Goal: Complete application form

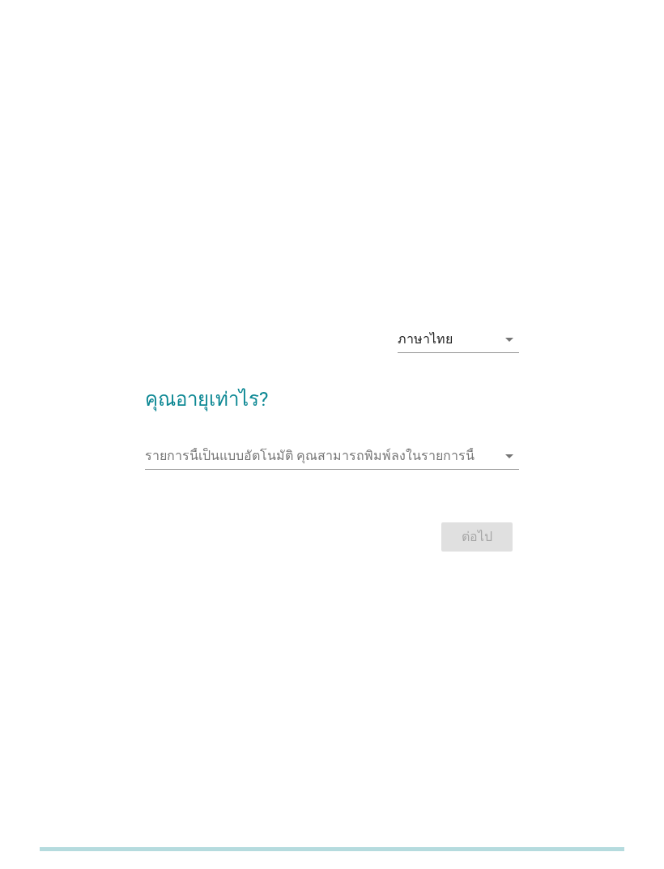
click at [427, 469] on div "รายการนี้เป็นแบบอัตโนมัติ [PERSON_NAME]พิมพ์ลงในรายการนี้ arrow_drop_down" at bounding box center [331, 456] width 373 height 26
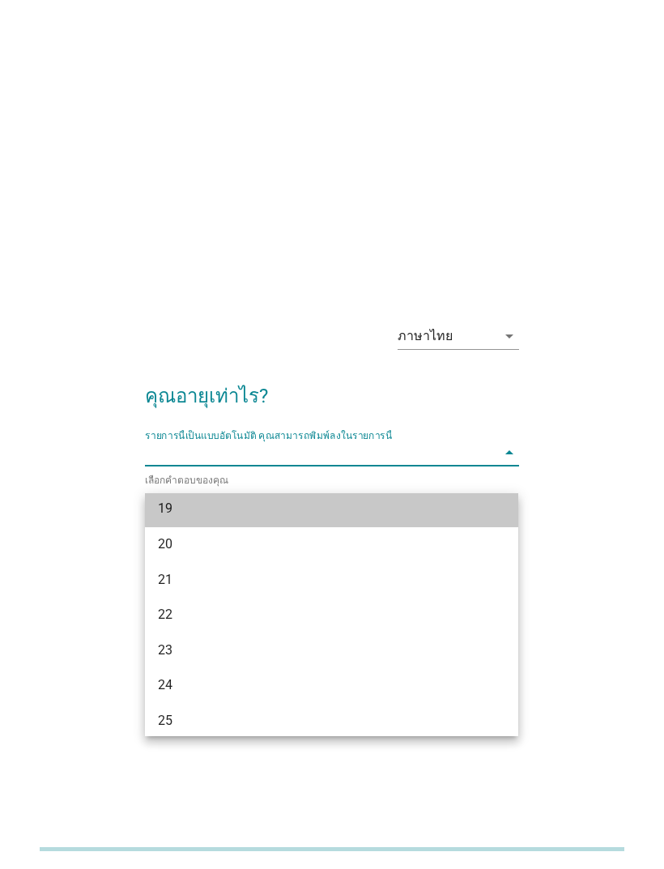
scroll to position [47, 0]
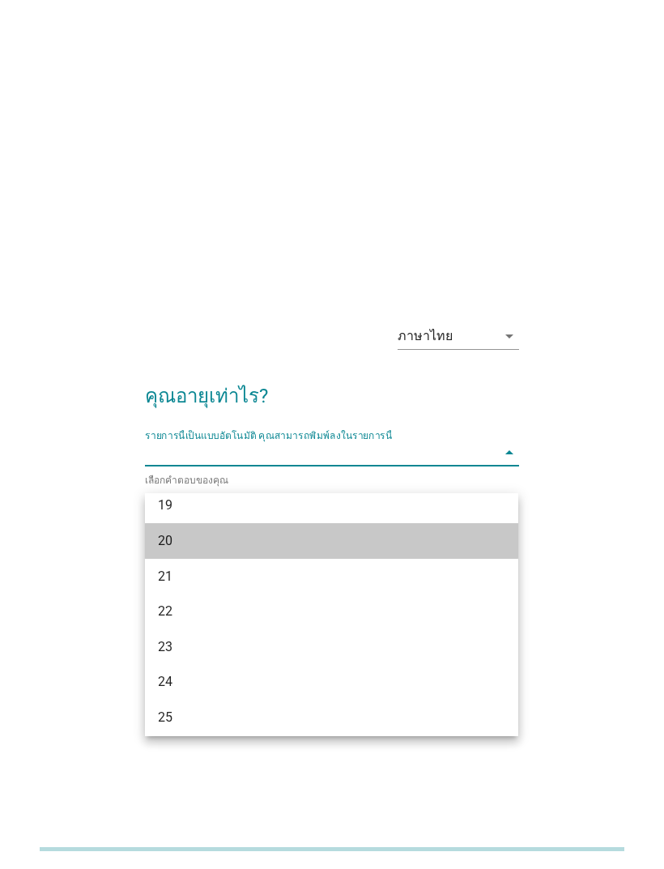
click at [245, 534] on div "20" at bounding box center [317, 540] width 318 height 19
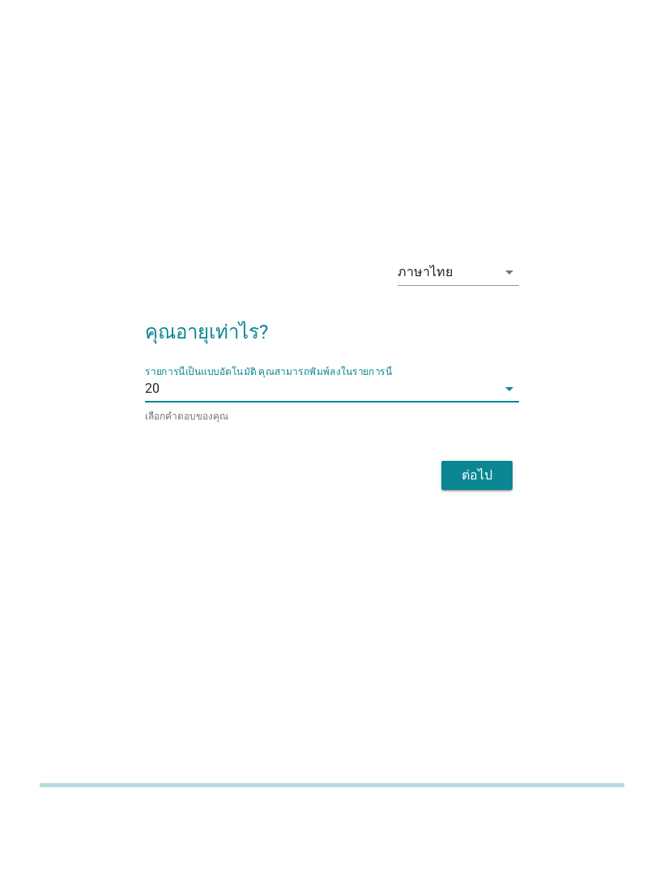
click at [493, 530] on div "ต่อไป" at bounding box center [476, 539] width 45 height 19
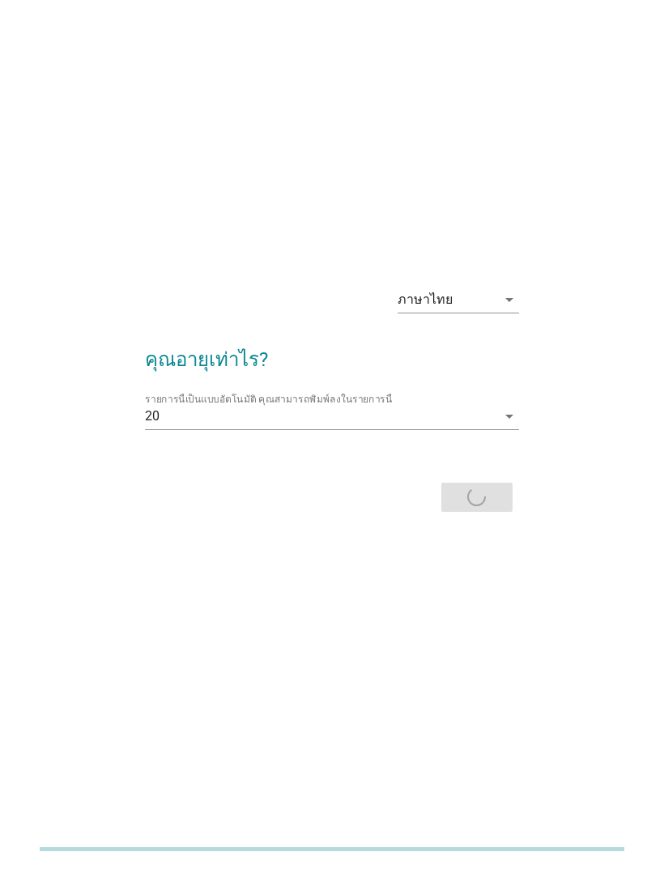
scroll to position [0, 0]
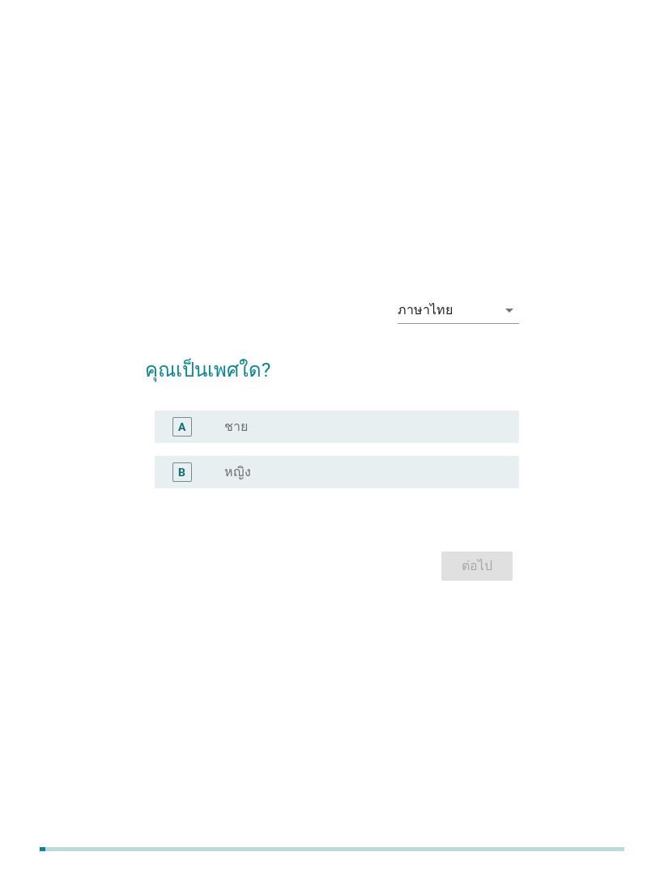
click at [500, 586] on div "ต่อไป" at bounding box center [331, 566] width 373 height 39
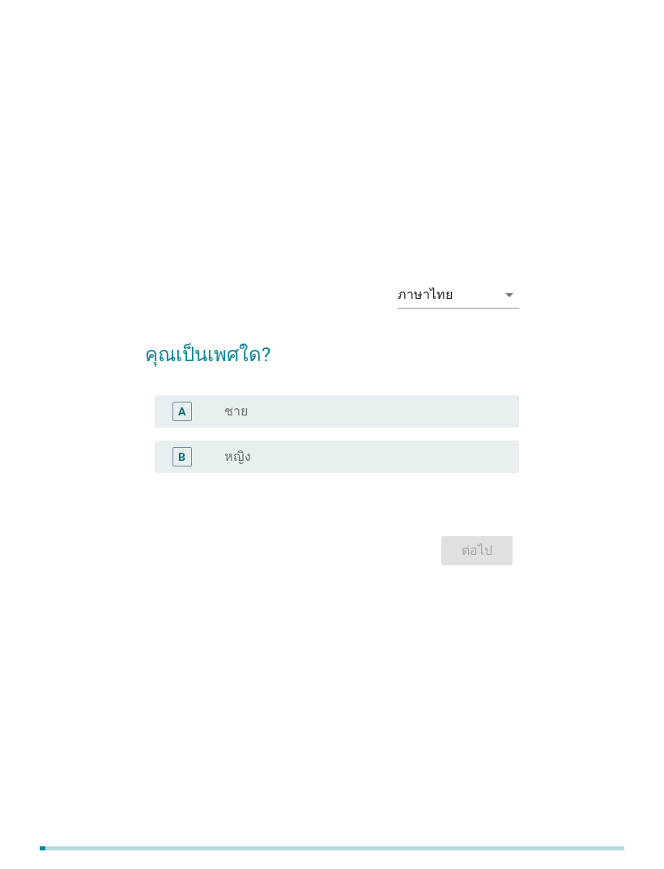
scroll to position [15, 0]
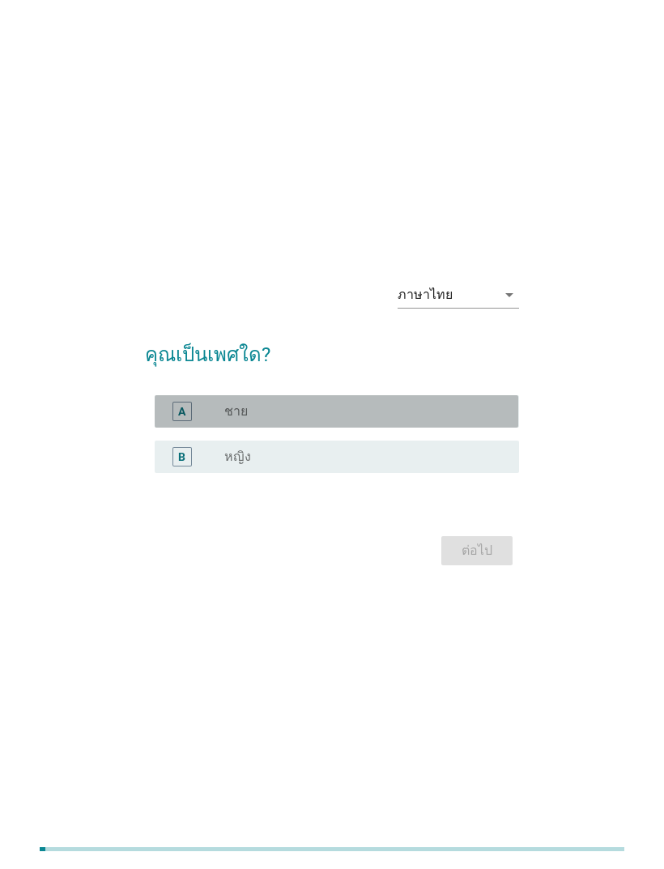
click at [449, 423] on div "A radio_button_unchecked ชาย" at bounding box center [337, 411] width 364 height 32
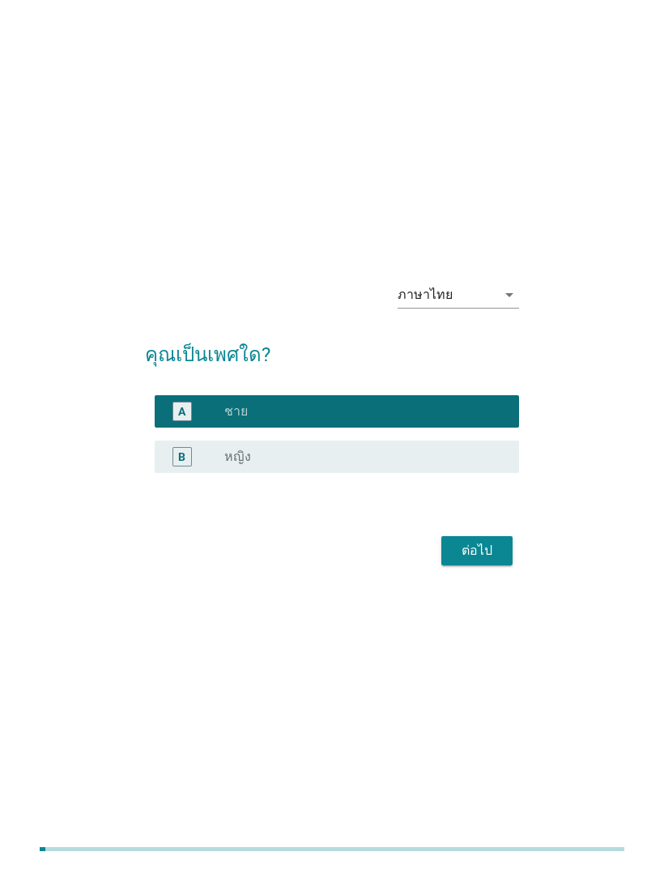
click at [496, 560] on div "ต่อไป" at bounding box center [476, 550] width 45 height 19
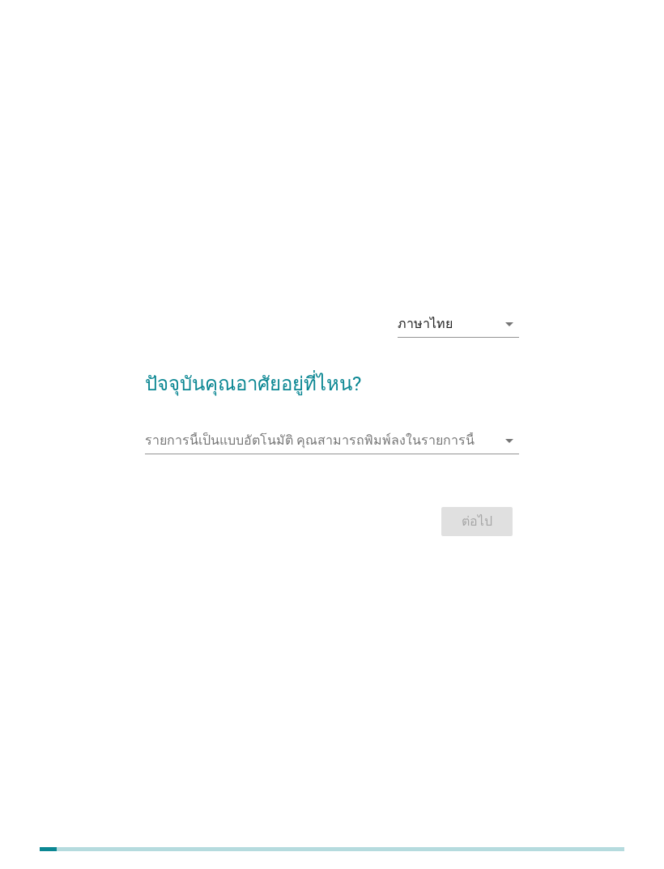
scroll to position [0, 0]
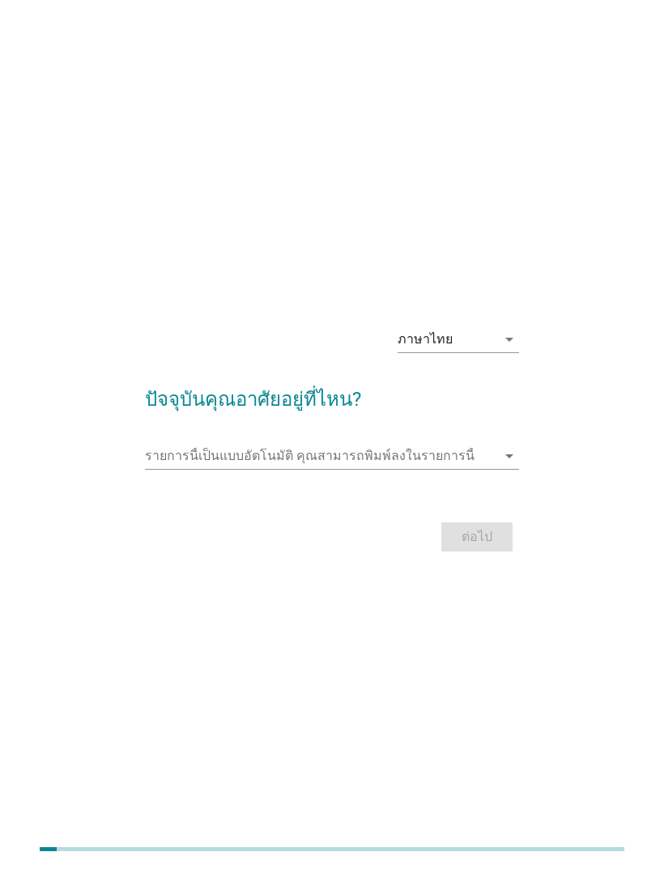
click at [230, 469] on input "รายการนี้เป็นแบบอัตโนมัติ คุณสามารถพิมพ์ลงในรายการนี้" at bounding box center [320, 456] width 351 height 26
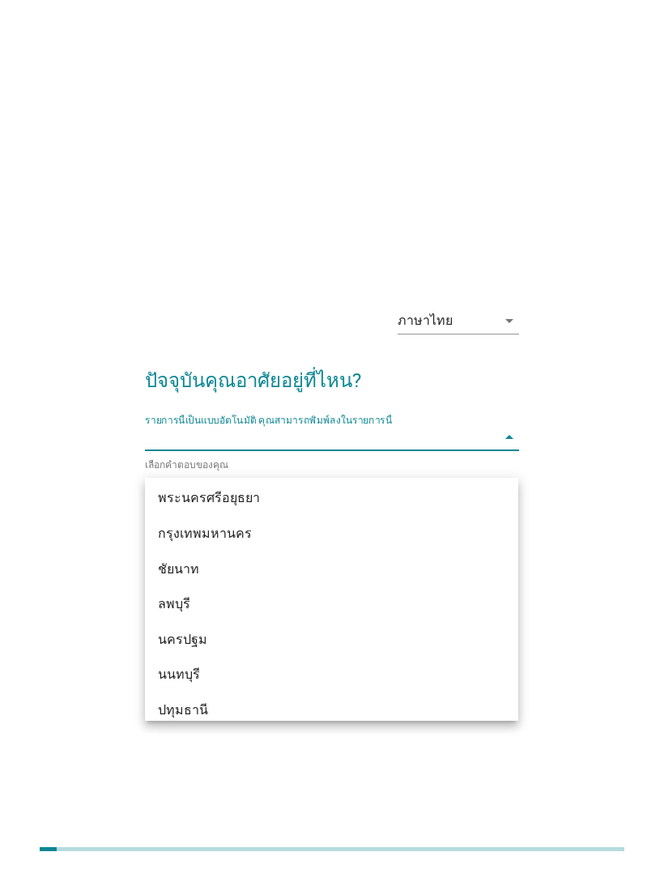
scroll to position [1344, 0]
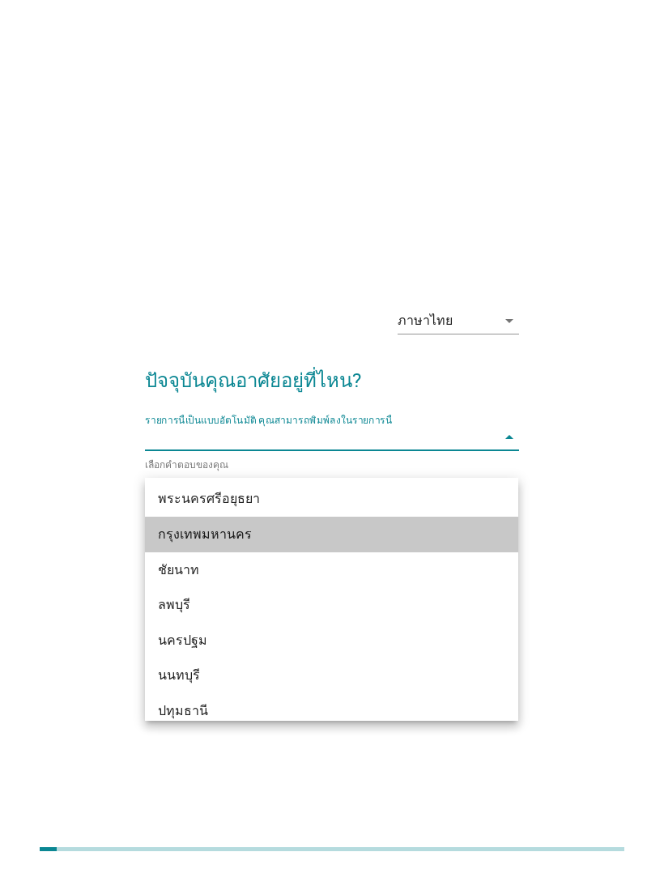
click at [255, 547] on div "กรุงเทพมหานคร" at bounding box center [331, 535] width 373 height 36
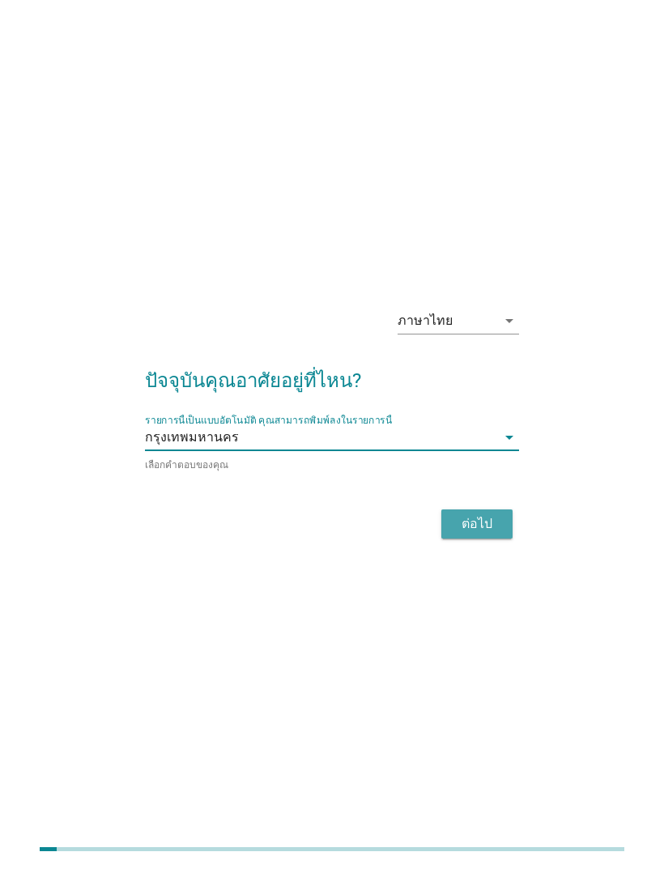
click at [494, 536] on button "ต่อไป" at bounding box center [476, 523] width 71 height 29
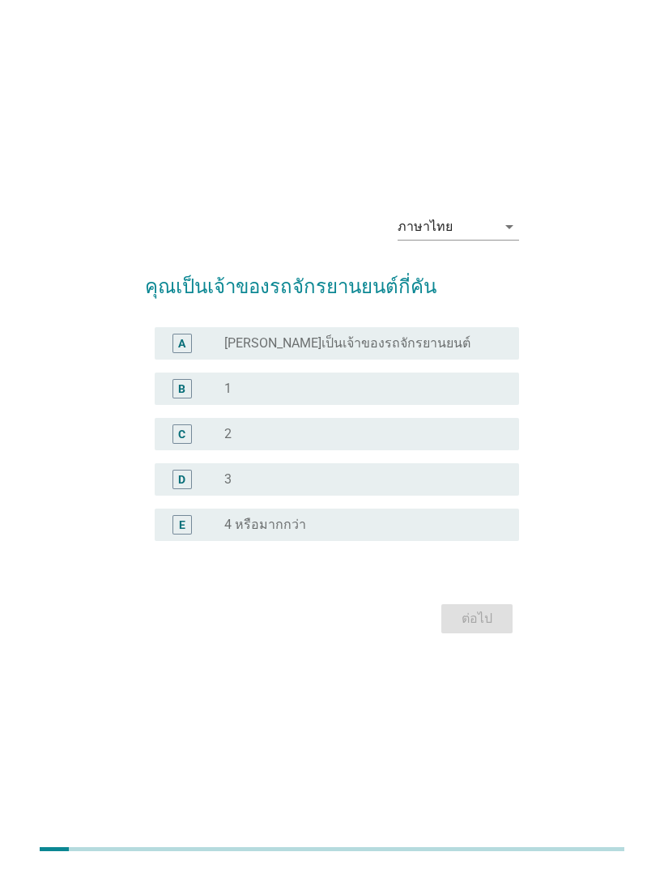
scroll to position [0, 0]
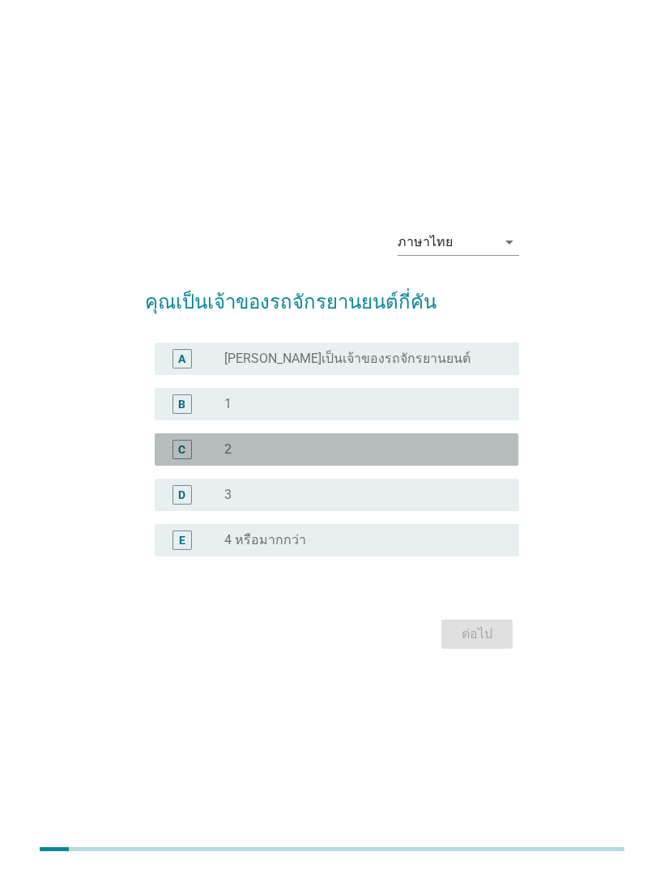
click at [427, 458] on div "radio_button_unchecked 2" at bounding box center [358, 449] width 269 height 16
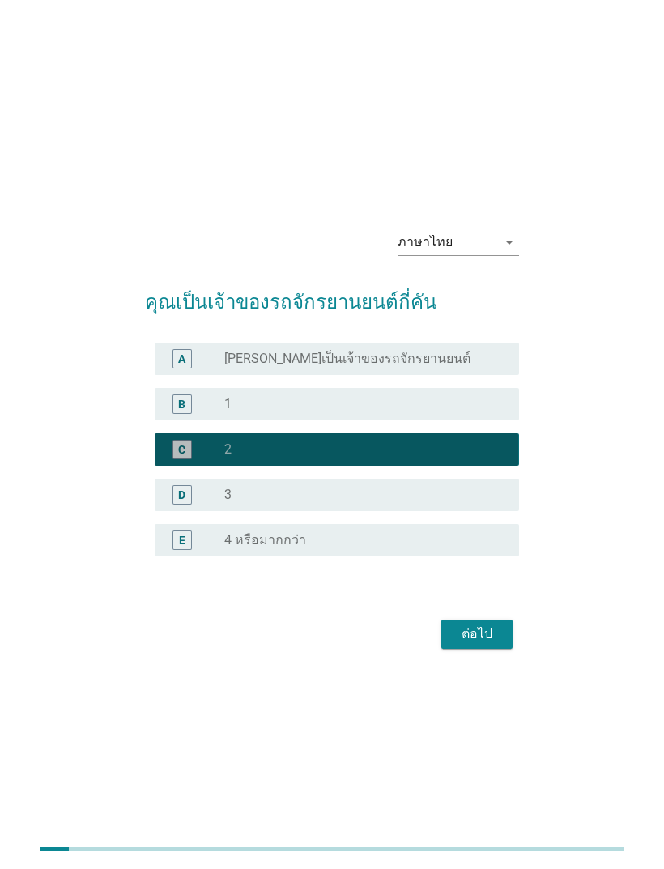
click at [509, 649] on button "ต่อไป" at bounding box center [476, 634] width 71 height 29
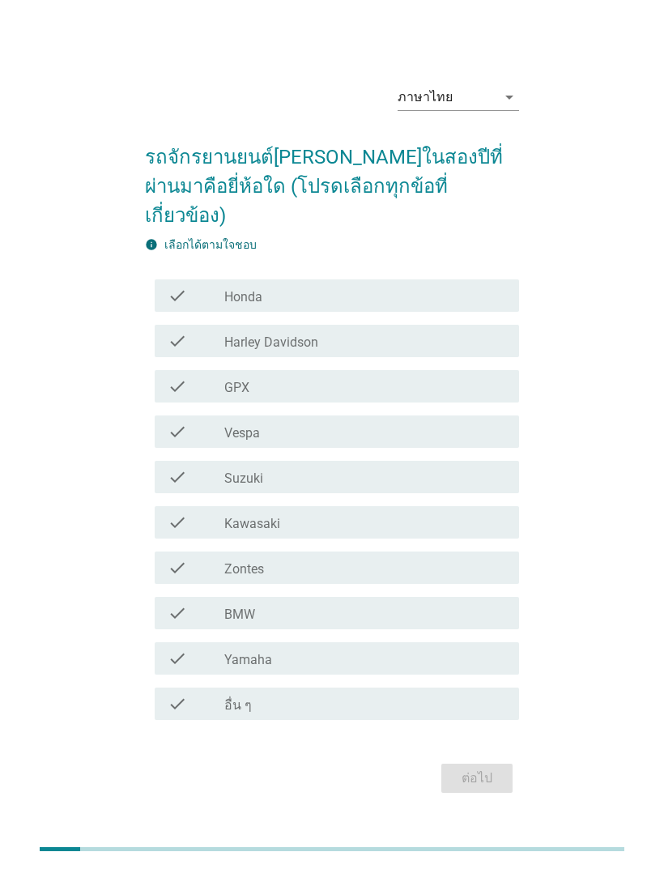
click at [199, 298] on div "check" at bounding box center [196, 295] width 57 height 19
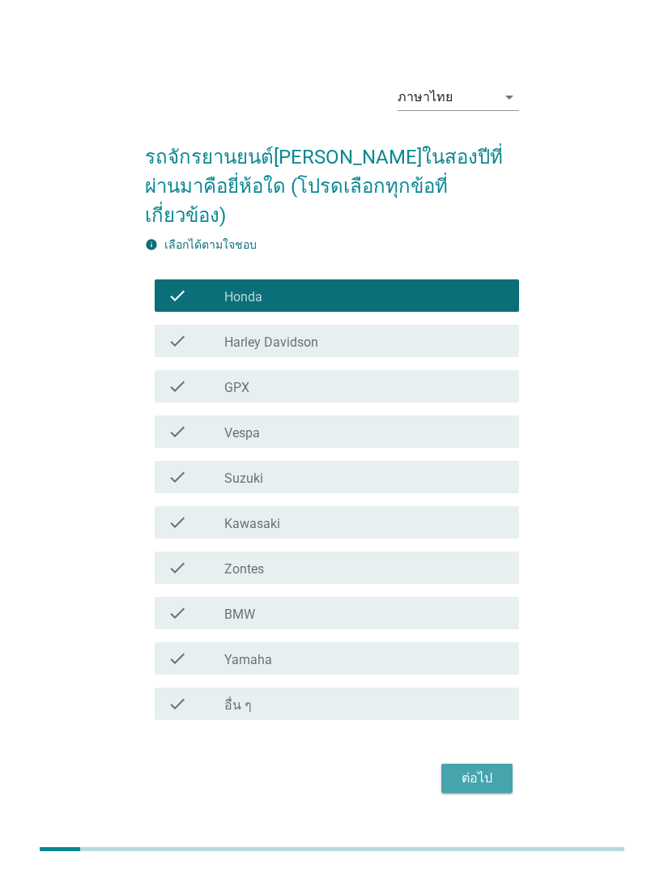
click at [477, 788] on div "ต่อไป" at bounding box center [476, 778] width 45 height 19
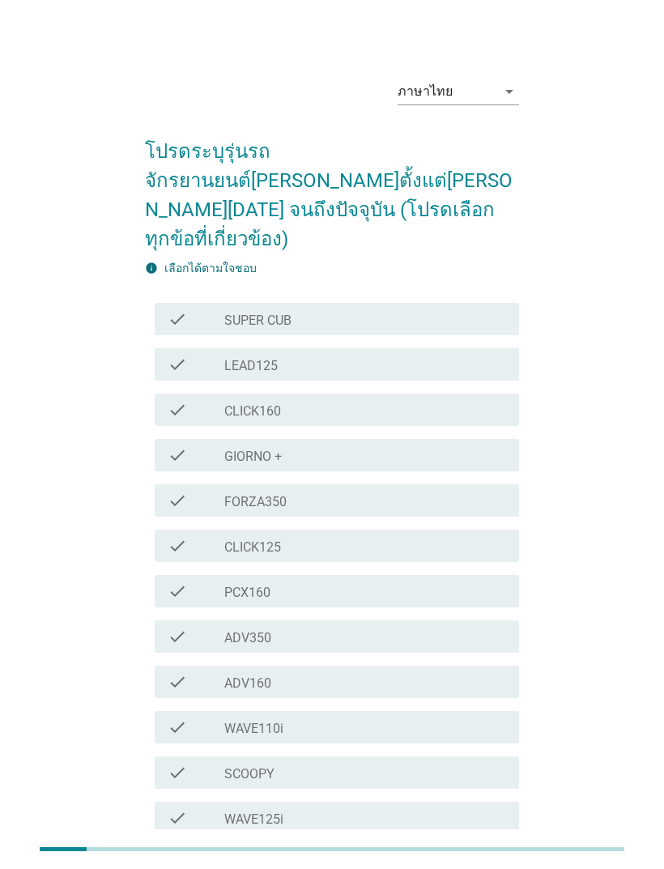
click at [415, 309] on div "check_box_outline_blank SUPER CUB" at bounding box center [365, 318] width 282 height 19
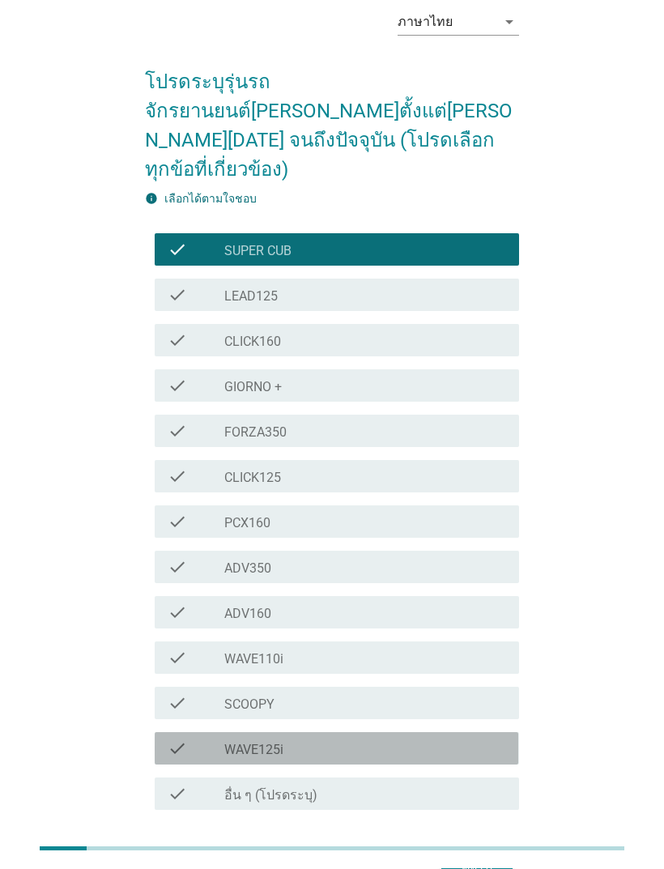
scroll to position [70, 0]
click at [468, 739] on div "check_box_outline_blank WAVE125i" at bounding box center [365, 748] width 282 height 19
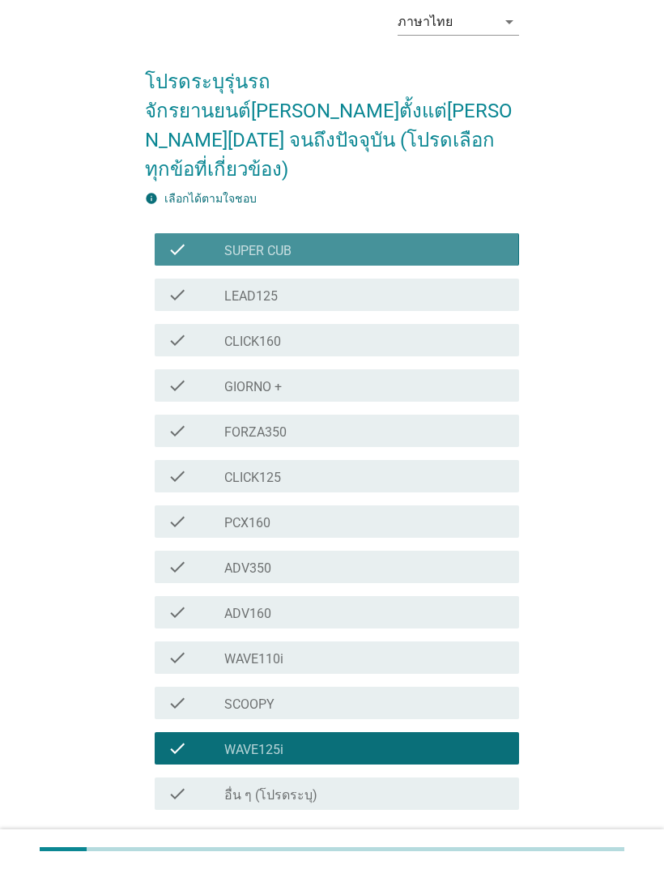
click at [465, 240] on div "check_box_outline_blank SUPER CUB" at bounding box center [365, 249] width 282 height 19
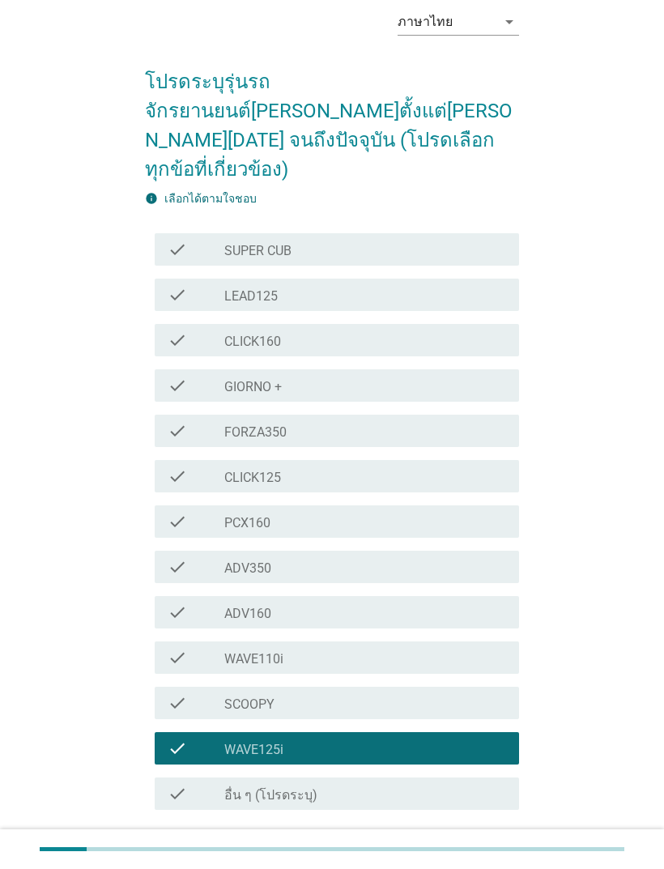
click at [498, 858] on div "ต่อไป" at bounding box center [476, 867] width 45 height 19
